Goal: Use online tool/utility: Utilize a website feature to perform a specific function

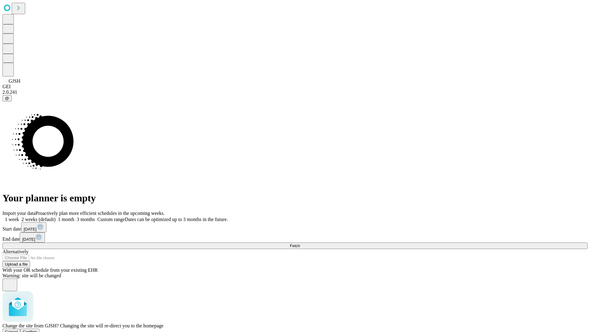
click at [37, 329] on span "Confirm" at bounding box center [30, 331] width 14 height 5
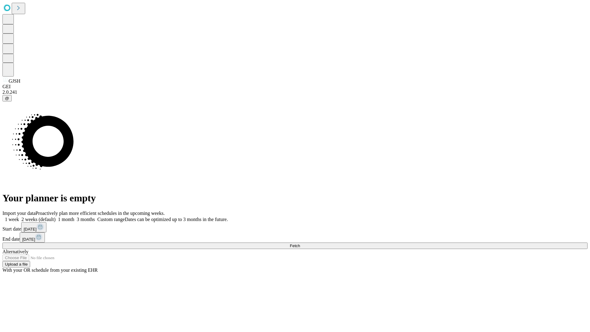
click at [56, 217] on label "2 weeks (default)" at bounding box center [37, 219] width 37 height 5
click at [300, 243] on span "Fetch" at bounding box center [295, 245] width 10 height 5
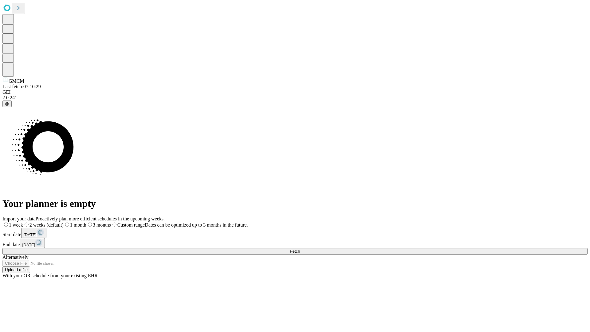
click at [300, 249] on span "Fetch" at bounding box center [295, 251] width 10 height 5
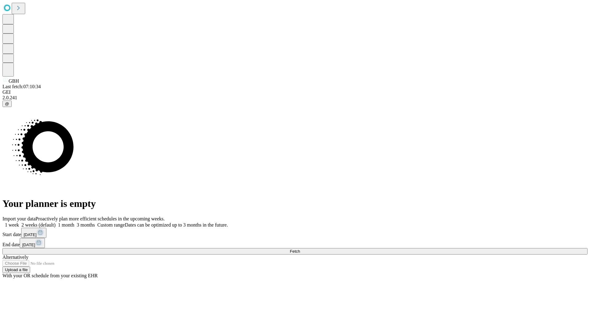
click at [56, 222] on label "2 weeks (default)" at bounding box center [37, 224] width 37 height 5
click at [300, 249] on span "Fetch" at bounding box center [295, 251] width 10 height 5
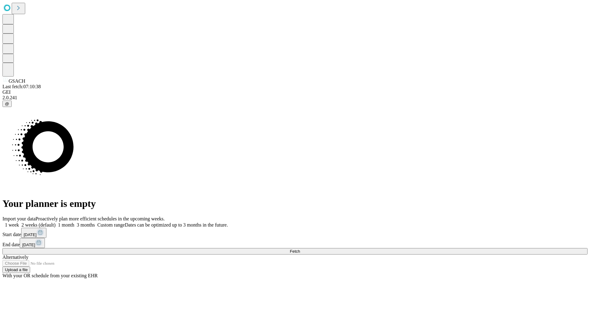
click at [56, 222] on label "2 weeks (default)" at bounding box center [37, 224] width 37 height 5
click at [300, 249] on span "Fetch" at bounding box center [295, 251] width 10 height 5
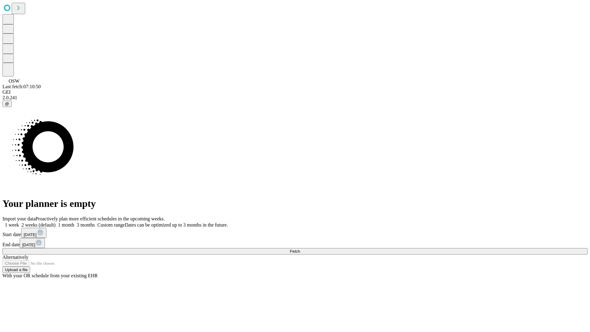
click at [300, 249] on span "Fetch" at bounding box center [295, 251] width 10 height 5
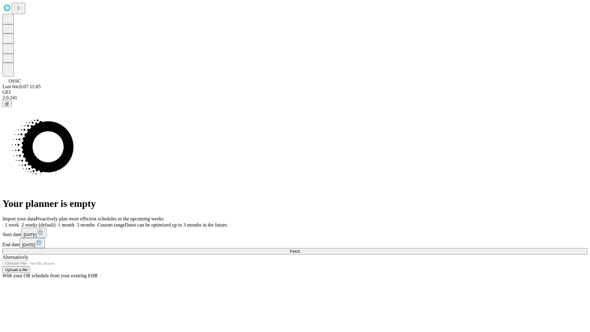
click at [56, 222] on label "2 weeks (default)" at bounding box center [37, 224] width 37 height 5
click at [300, 249] on span "Fetch" at bounding box center [295, 251] width 10 height 5
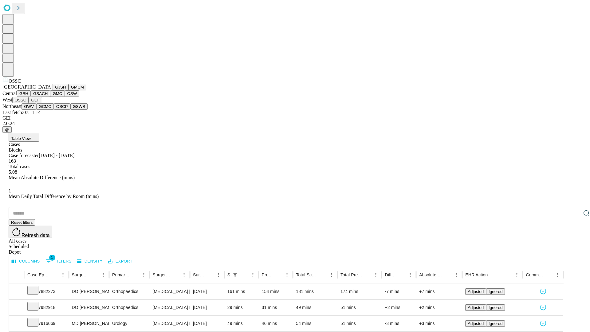
click at [42, 103] on button "GLH" at bounding box center [35, 100] width 13 height 6
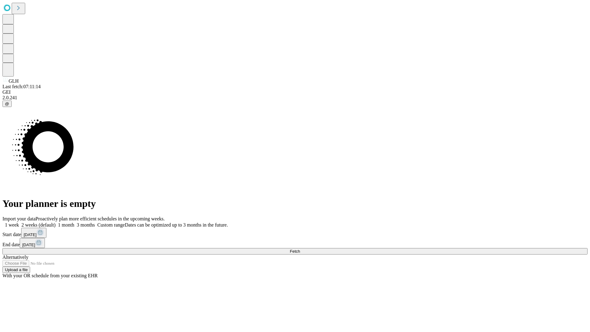
click at [56, 222] on label "2 weeks (default)" at bounding box center [37, 224] width 37 height 5
click at [300, 249] on span "Fetch" at bounding box center [295, 251] width 10 height 5
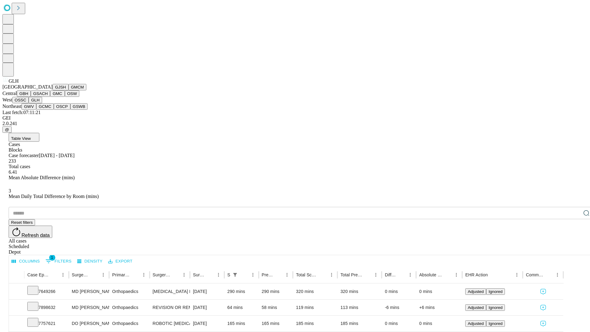
click at [36, 110] on button "GWV" at bounding box center [29, 106] width 15 height 6
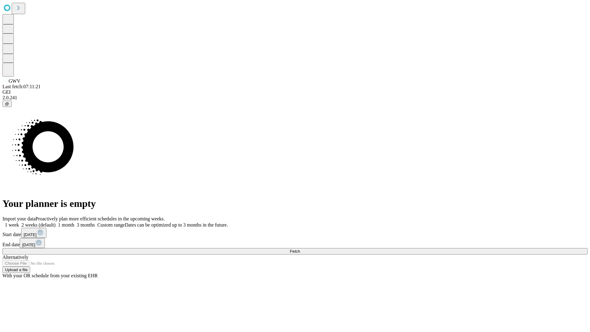
click at [56, 222] on label "2 weeks (default)" at bounding box center [37, 224] width 37 height 5
click at [300, 249] on span "Fetch" at bounding box center [295, 251] width 10 height 5
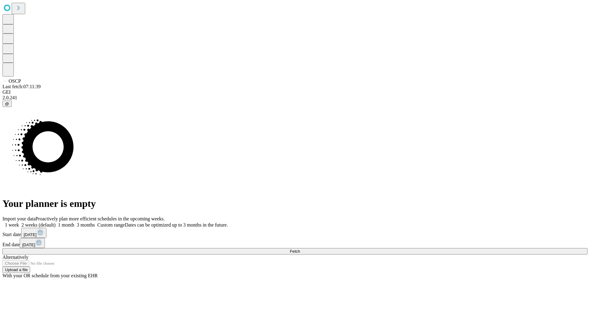
click at [56, 222] on label "2 weeks (default)" at bounding box center [37, 224] width 37 height 5
click at [300, 249] on span "Fetch" at bounding box center [295, 251] width 10 height 5
